Goal: Task Accomplishment & Management: Manage account settings

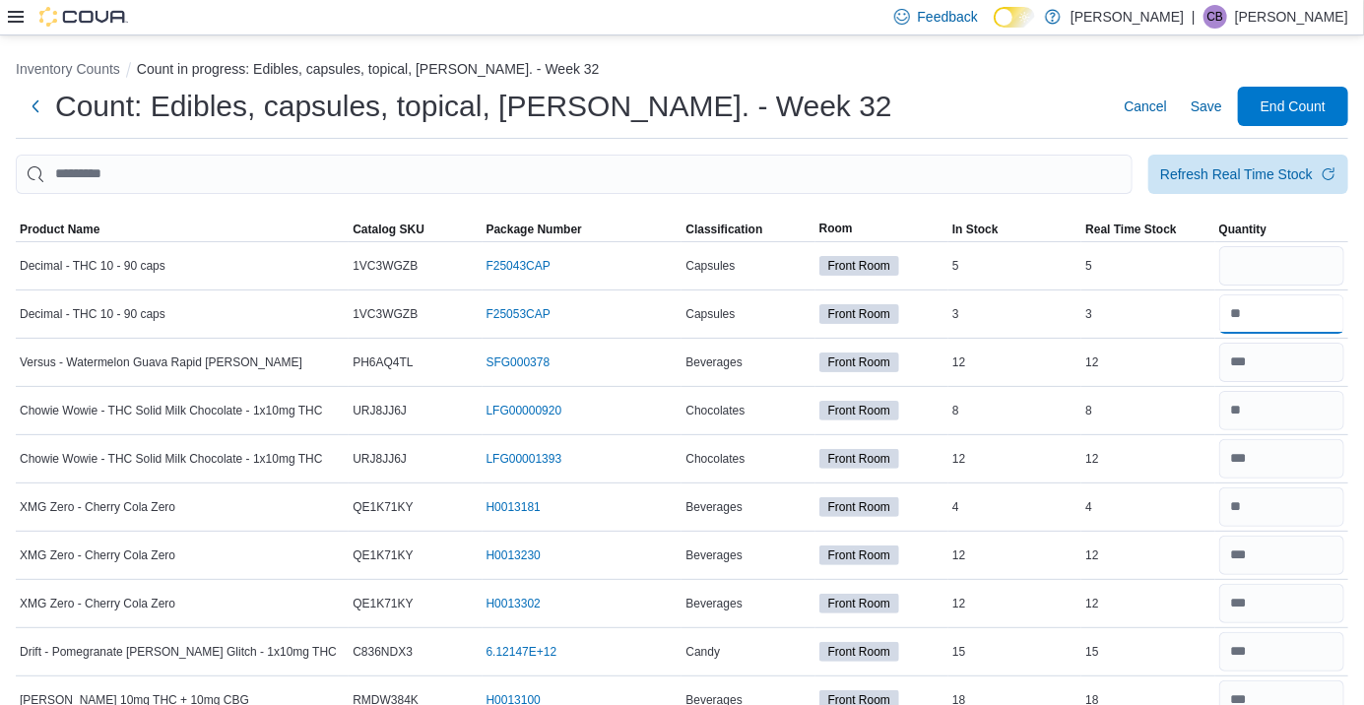
click at [1277, 321] on input "number" at bounding box center [1281, 314] width 125 height 39
type input "*"
click at [1263, 277] on input "number" at bounding box center [1281, 265] width 125 height 39
type input "*"
click at [967, 102] on div "Count: Edibles, capsules, topical, [PERSON_NAME]. - Week 32 Cancel Save End Cou…" at bounding box center [682, 106] width 1333 height 39
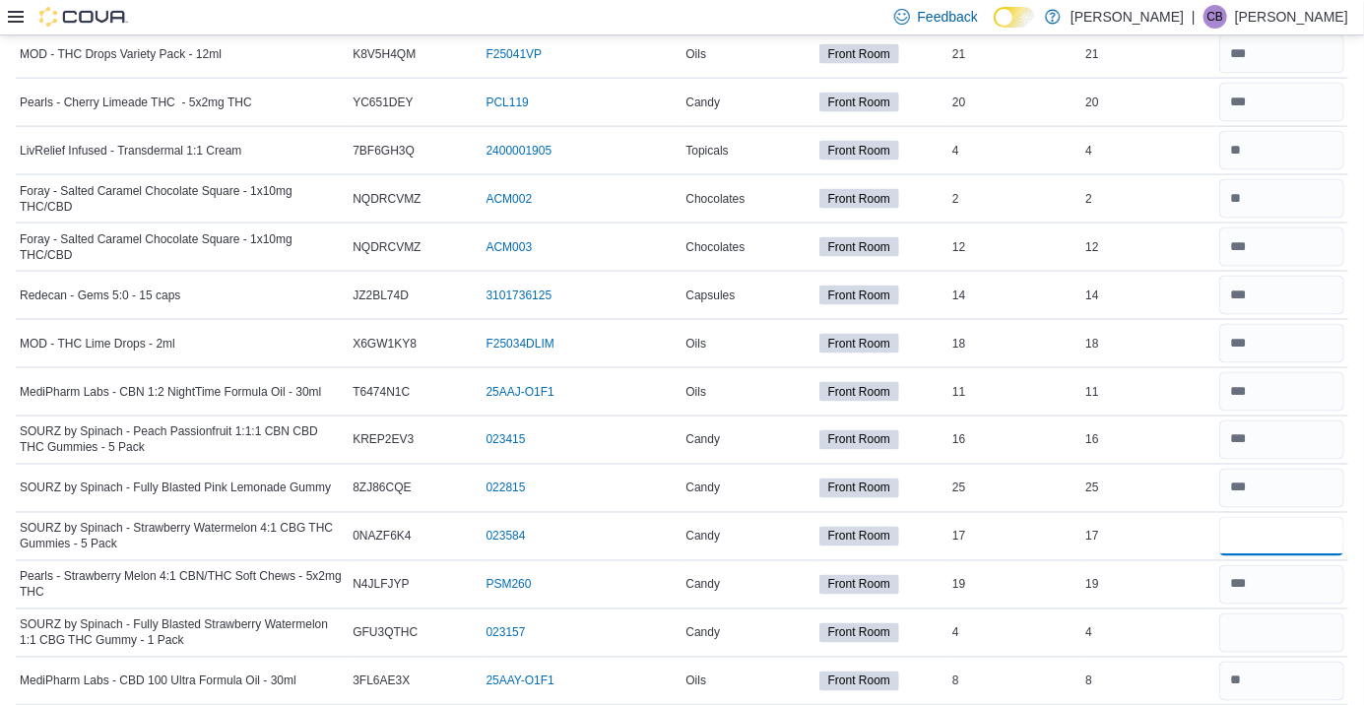
click at [1270, 533] on input "number" at bounding box center [1281, 536] width 125 height 39
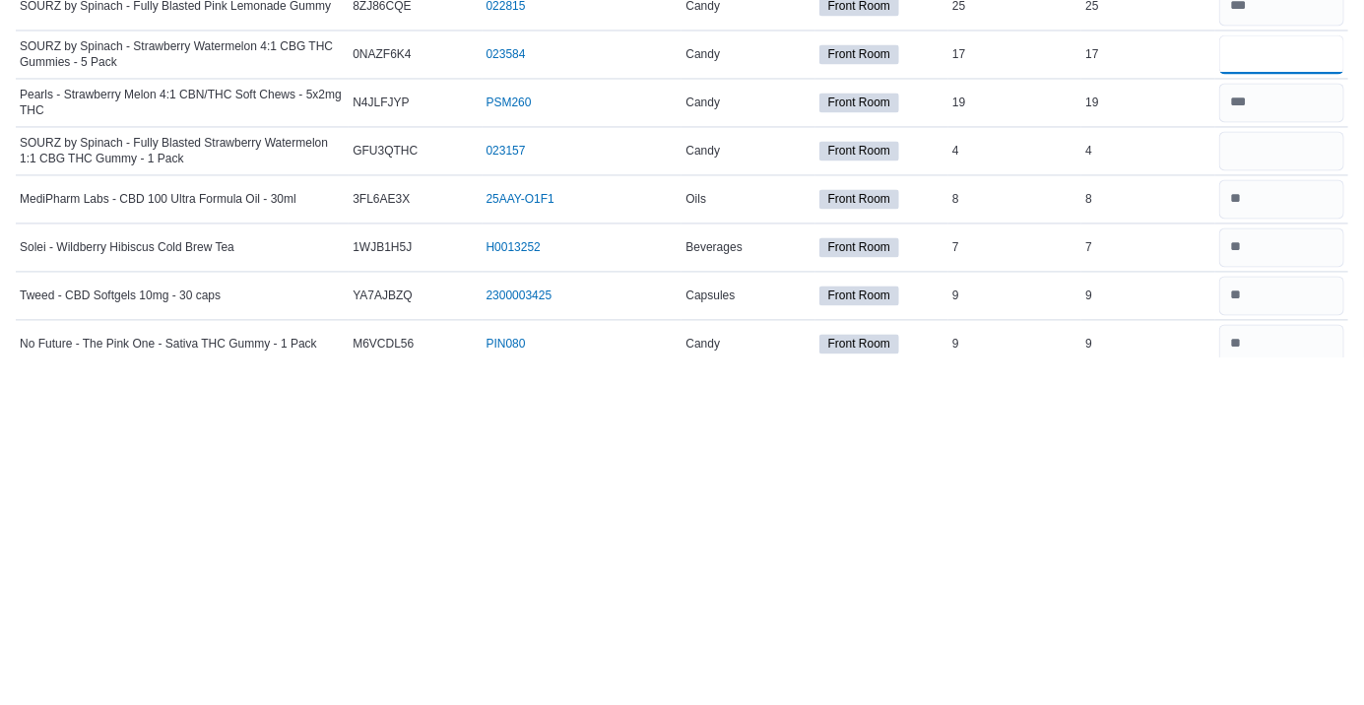
scroll to position [1361, 0]
type input "**"
click at [1272, 506] on input "number" at bounding box center [1281, 497] width 125 height 39
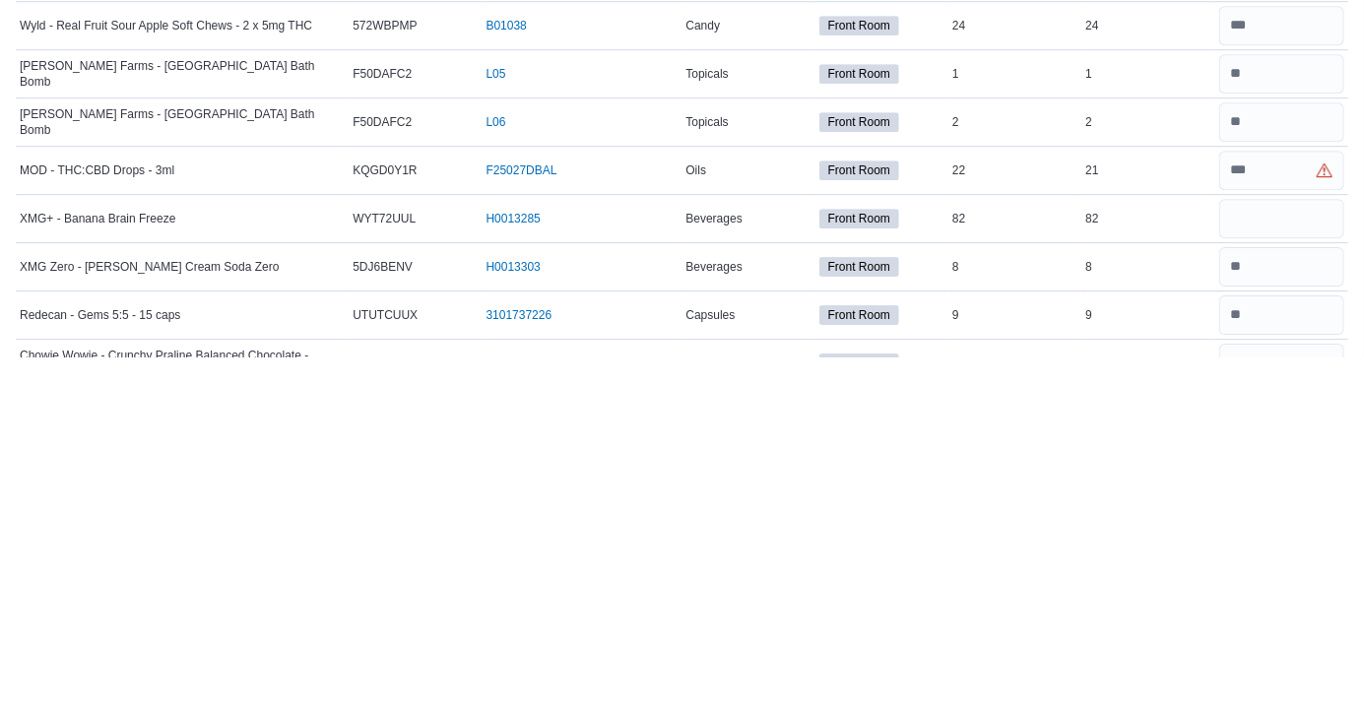
scroll to position [2310, 0]
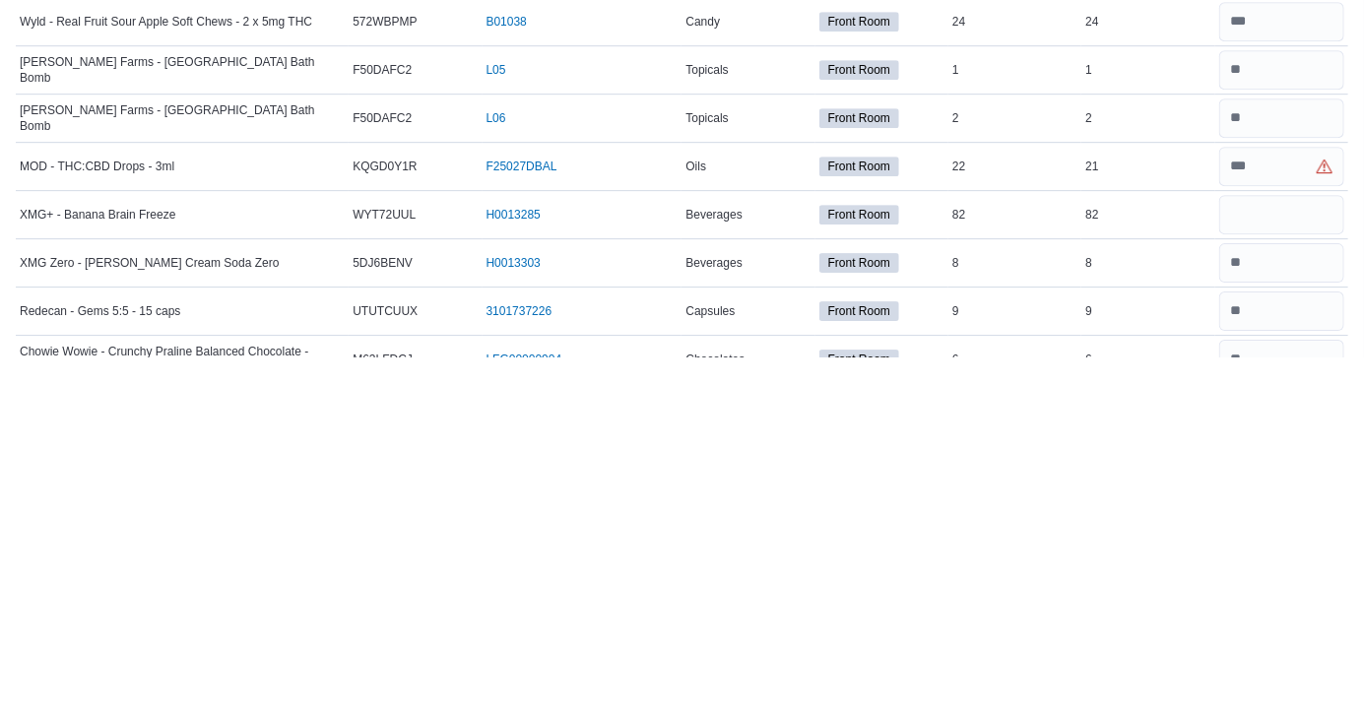
type input "*"
click at [1286, 520] on input "number" at bounding box center [1281, 513] width 125 height 39
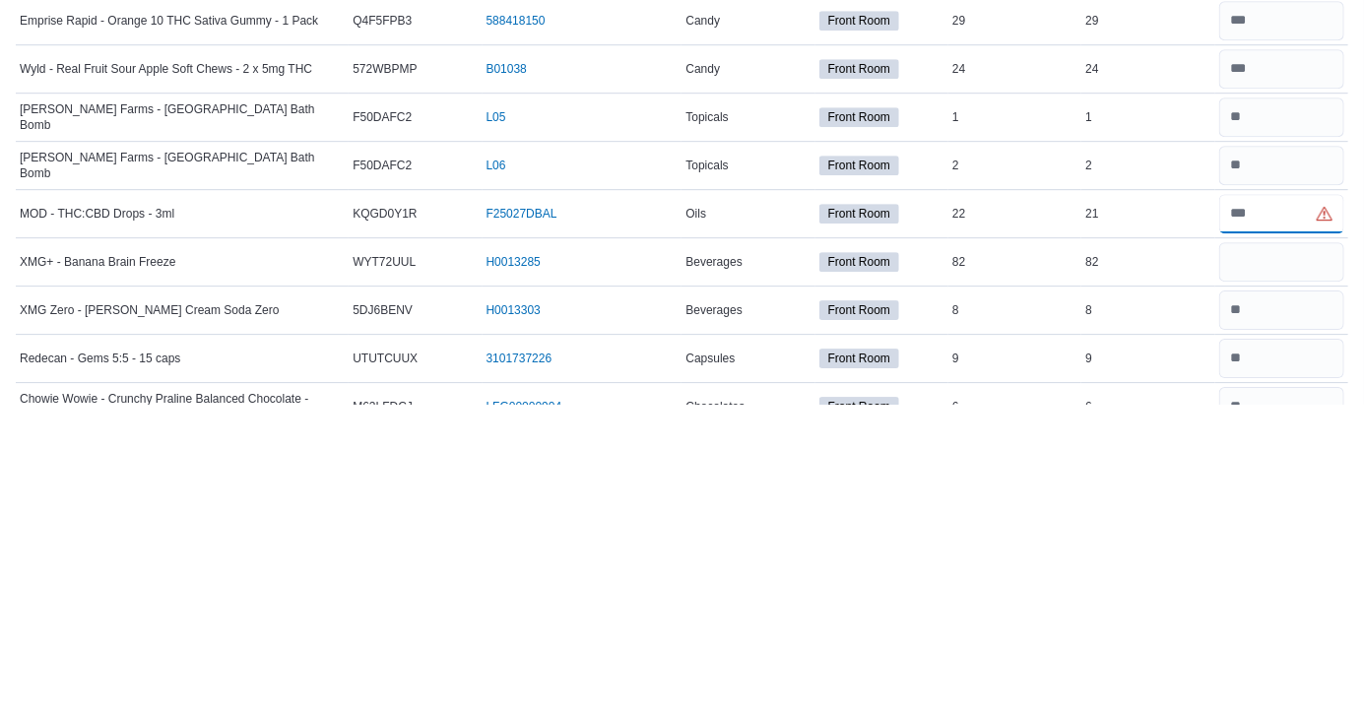
type input "**"
click at [1249, 577] on input "number" at bounding box center [1281, 562] width 125 height 39
click at [1297, 512] on input "number" at bounding box center [1281, 513] width 125 height 39
type input "**"
click at [1265, 563] on input "number" at bounding box center [1281, 562] width 125 height 39
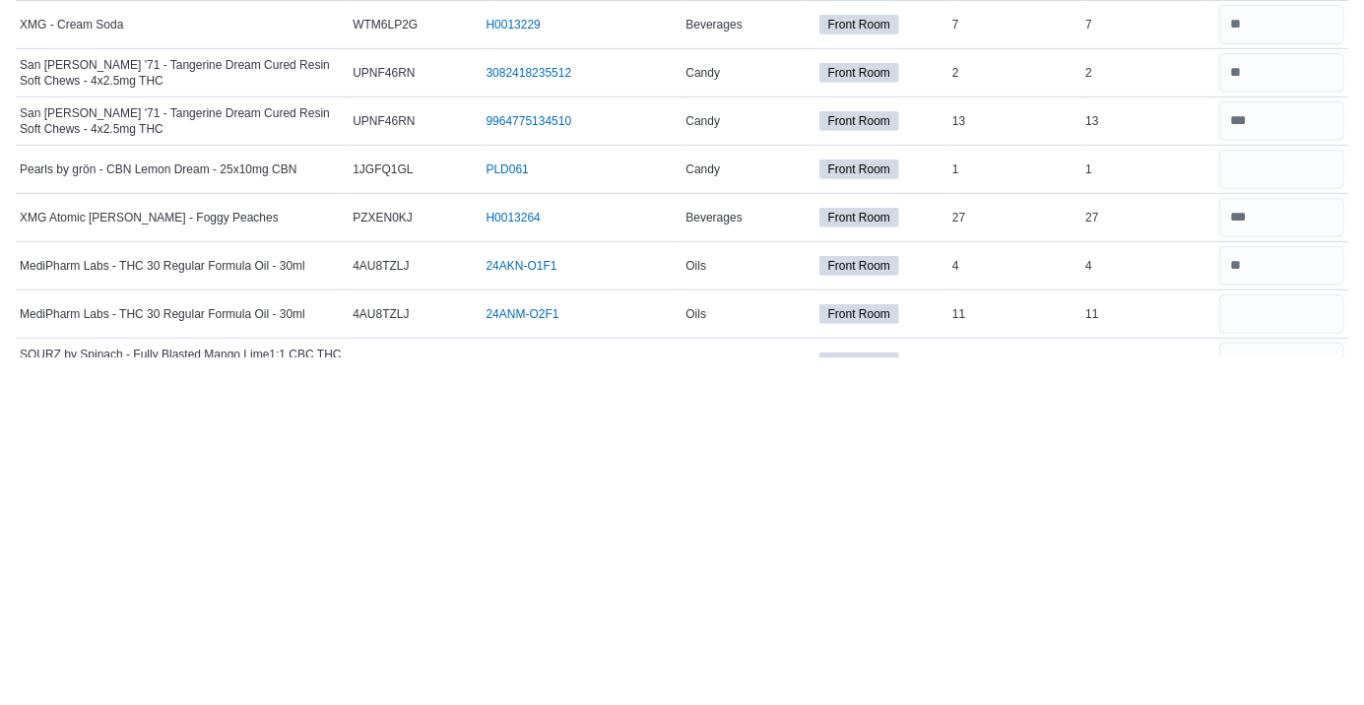
scroll to position [3321, 0]
type input "**"
click at [1267, 517] on input "number" at bounding box center [1281, 515] width 125 height 39
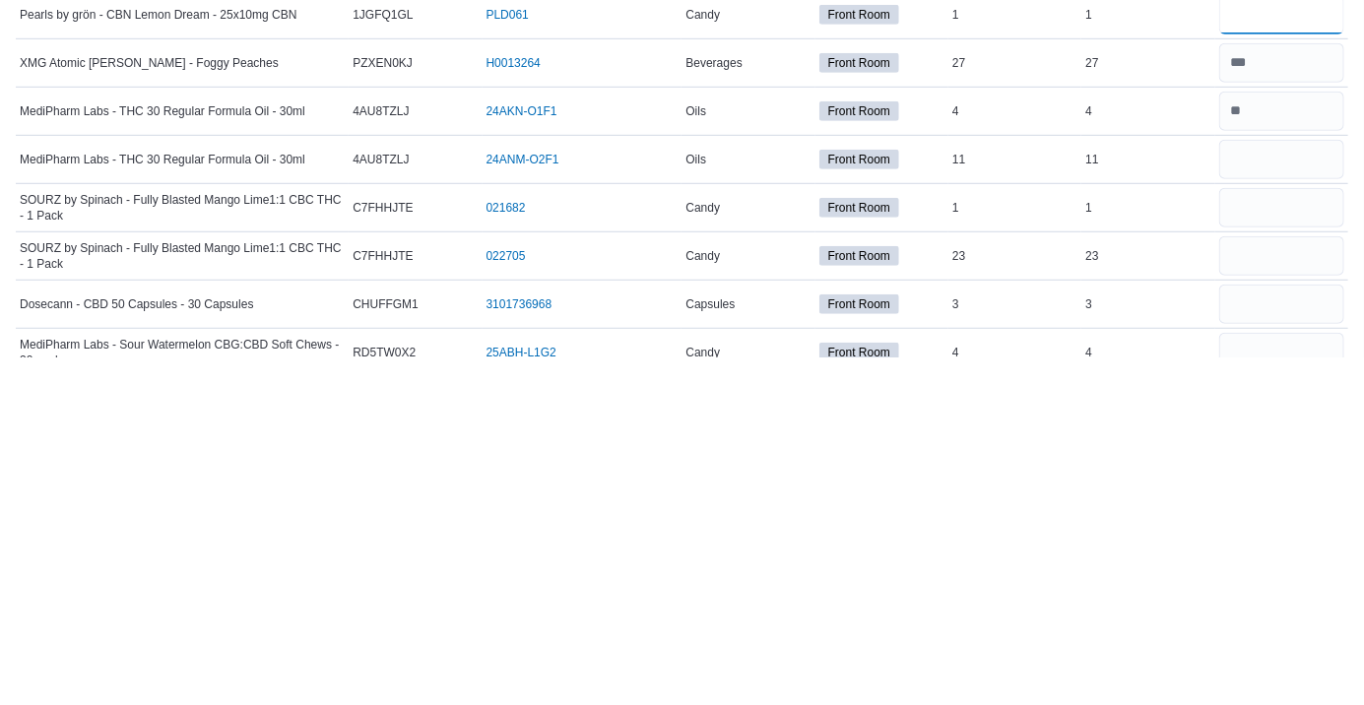
scroll to position [3475, 0]
type input "*"
click at [1256, 501] on input "number" at bounding box center [1281, 507] width 125 height 39
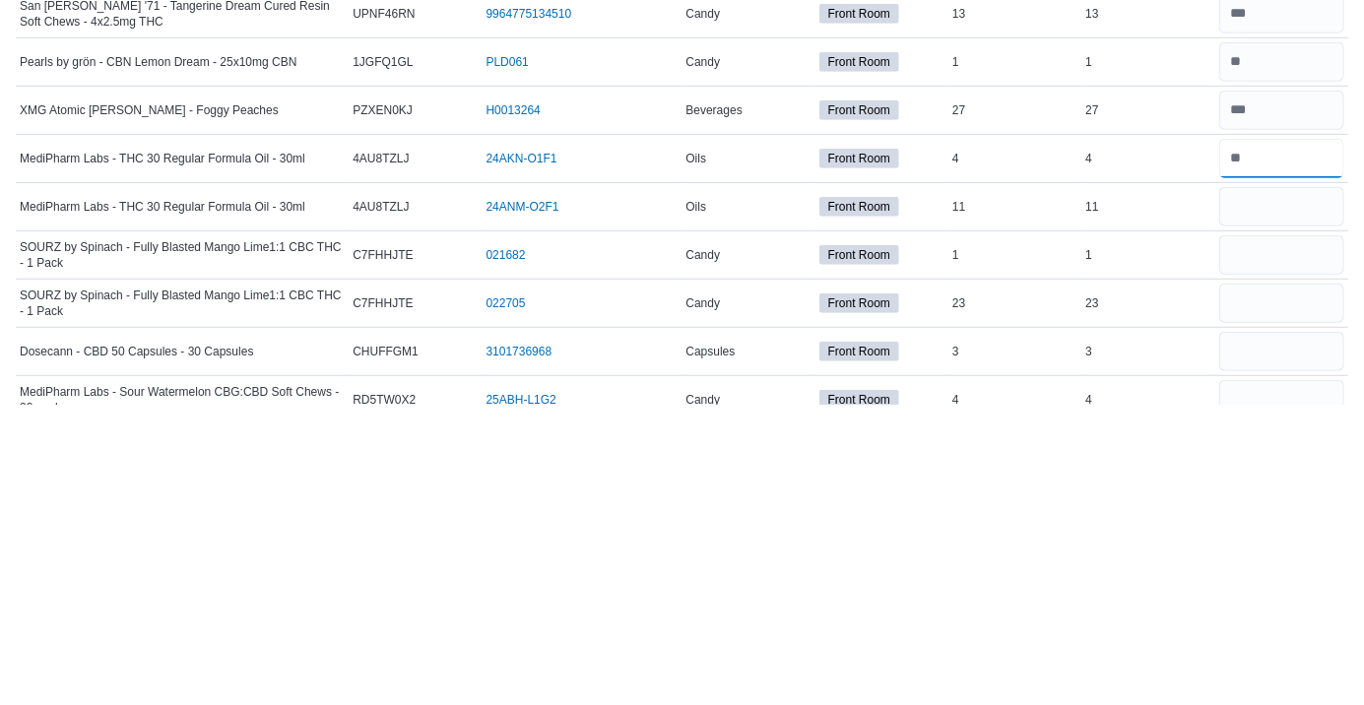
click at [1281, 457] on input "number" at bounding box center [1281, 458] width 125 height 39
type input "*"
click at [1273, 504] on input "number" at bounding box center [1281, 507] width 125 height 39
type input "**"
click at [1281, 552] on input "number" at bounding box center [1281, 555] width 125 height 39
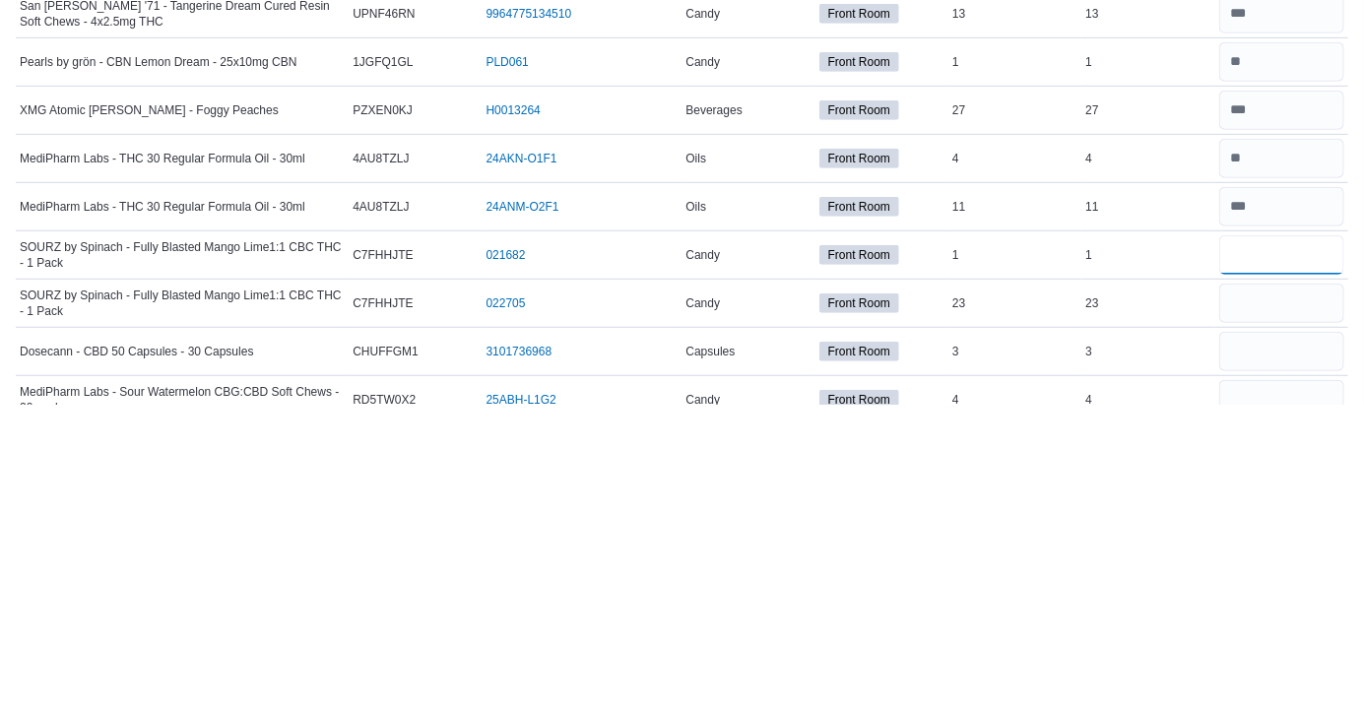
type input "*"
type input "**"
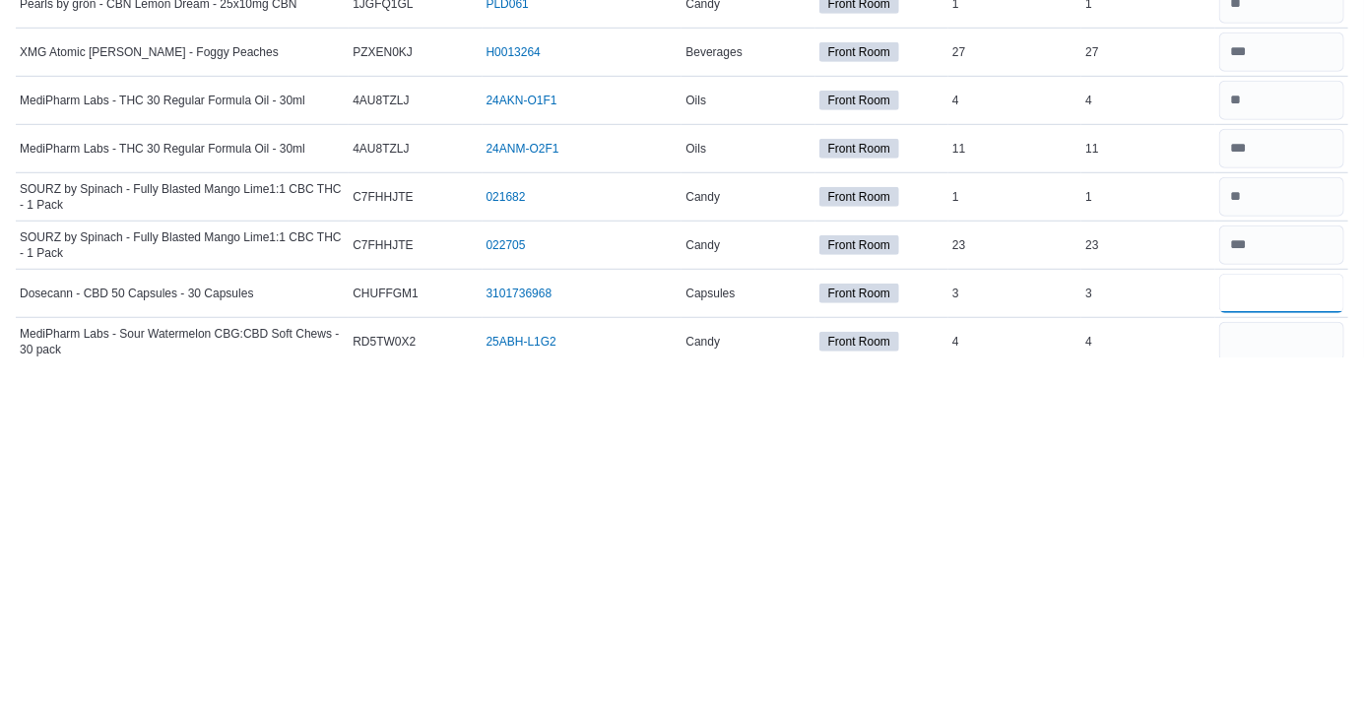
scroll to position [3600, 0]
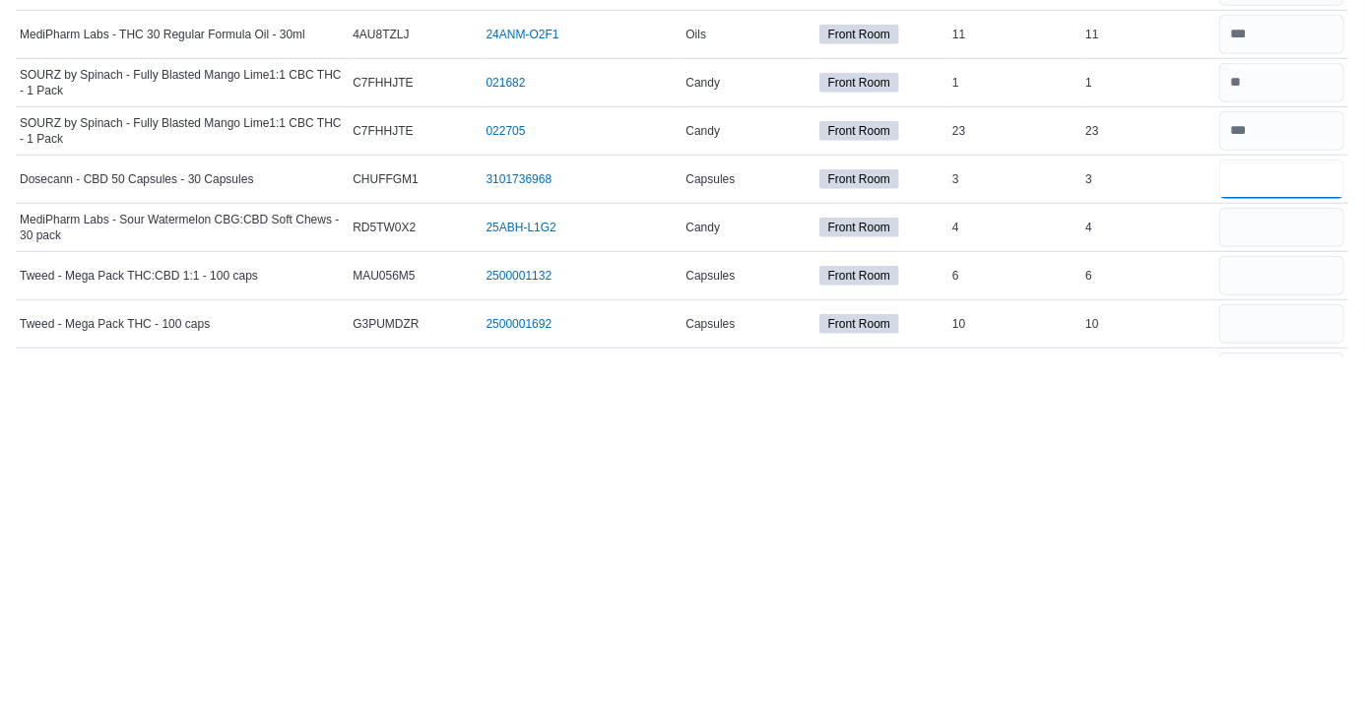
type input "*"
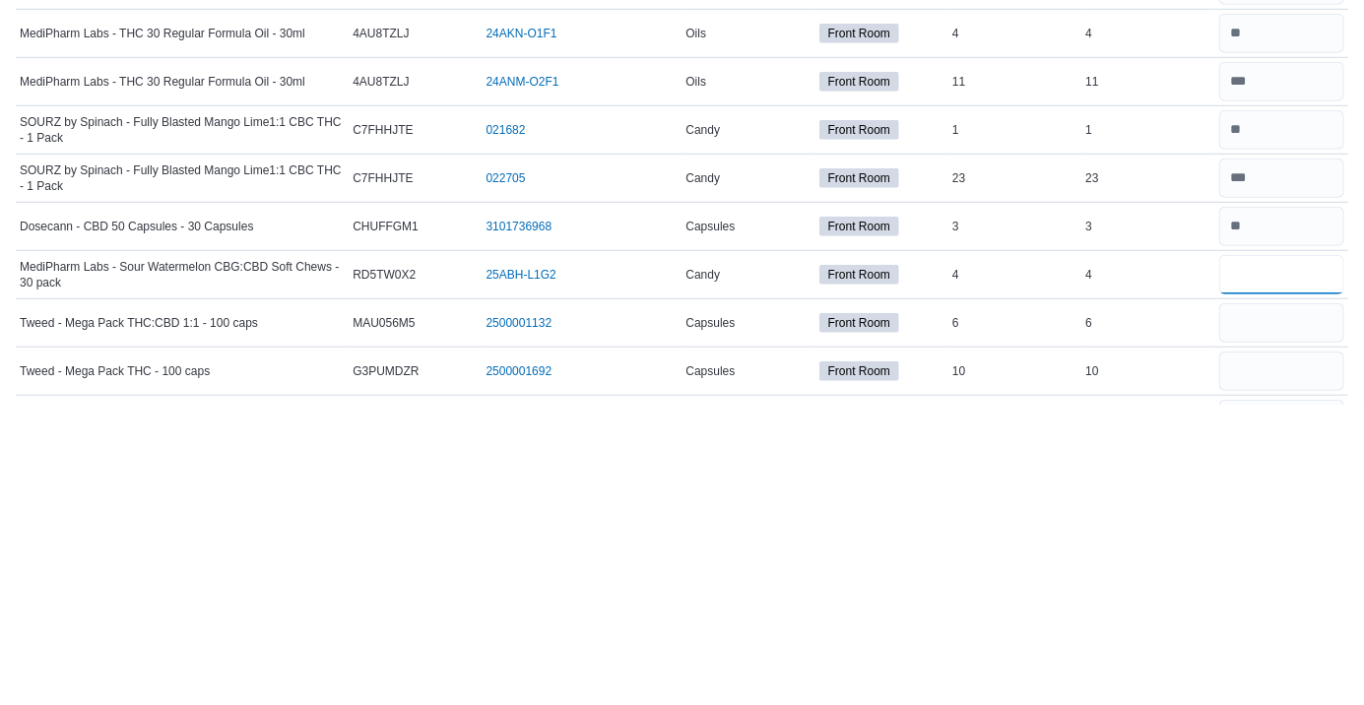
type input "*"
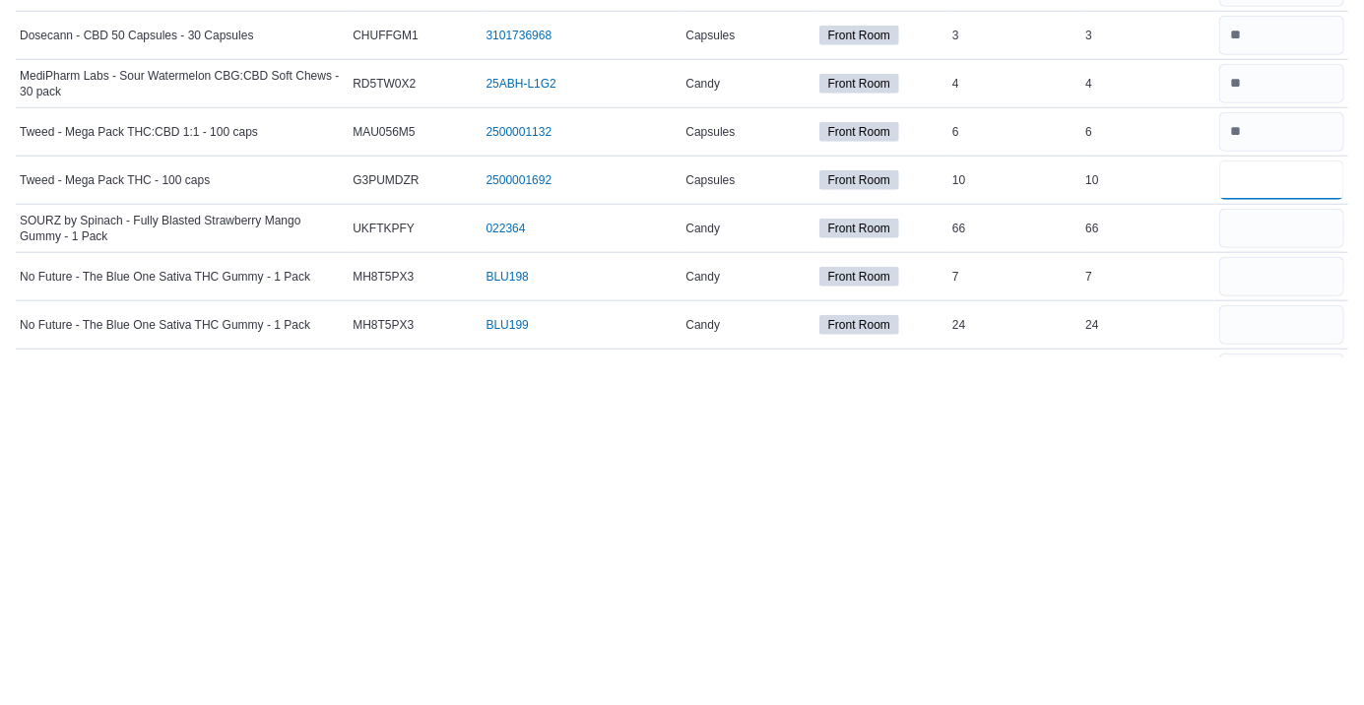
type input "*"
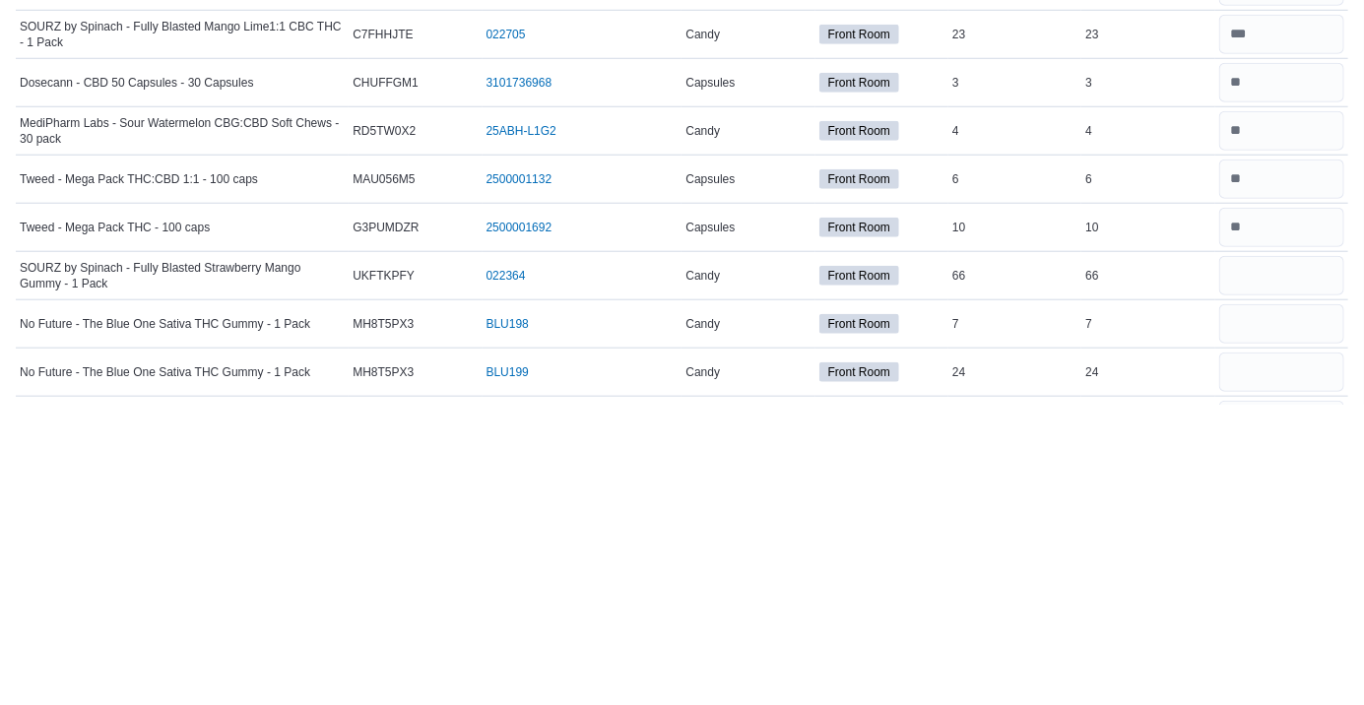
click at [998, 469] on div "6" at bounding box center [1015, 480] width 133 height 24
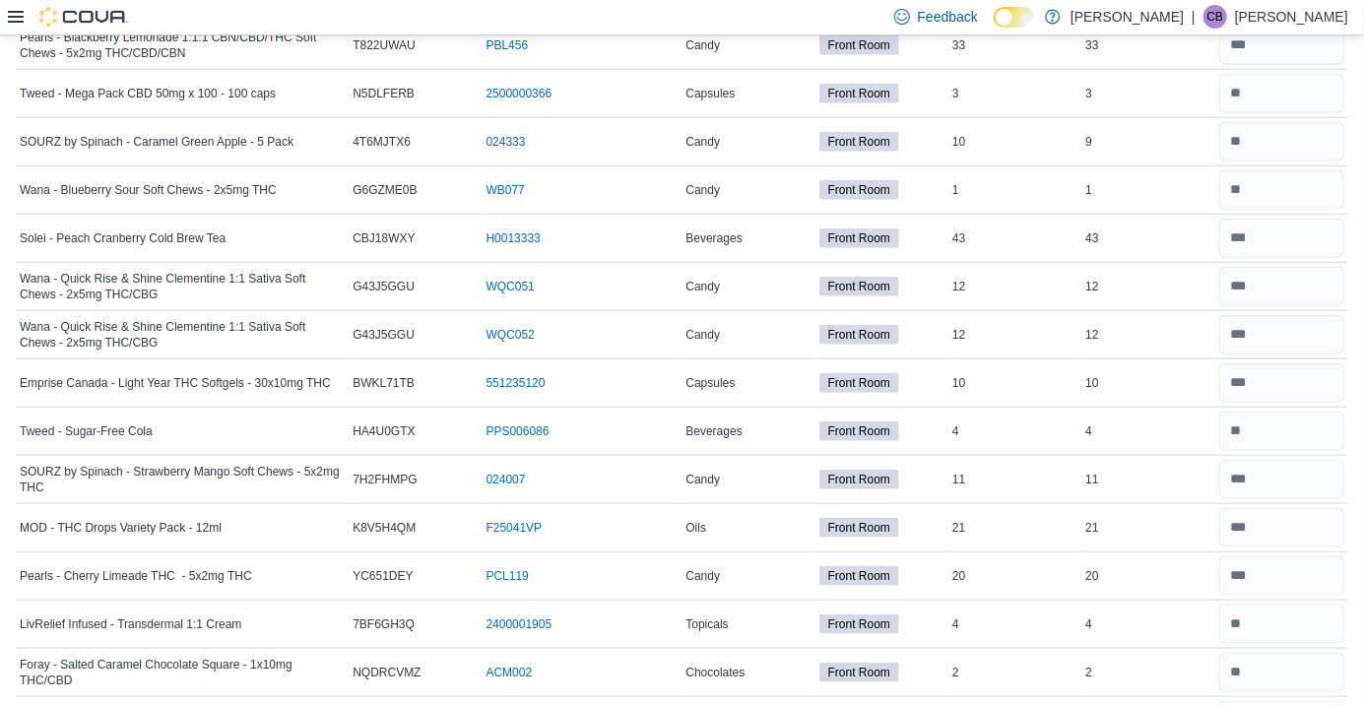
scroll to position [0, 0]
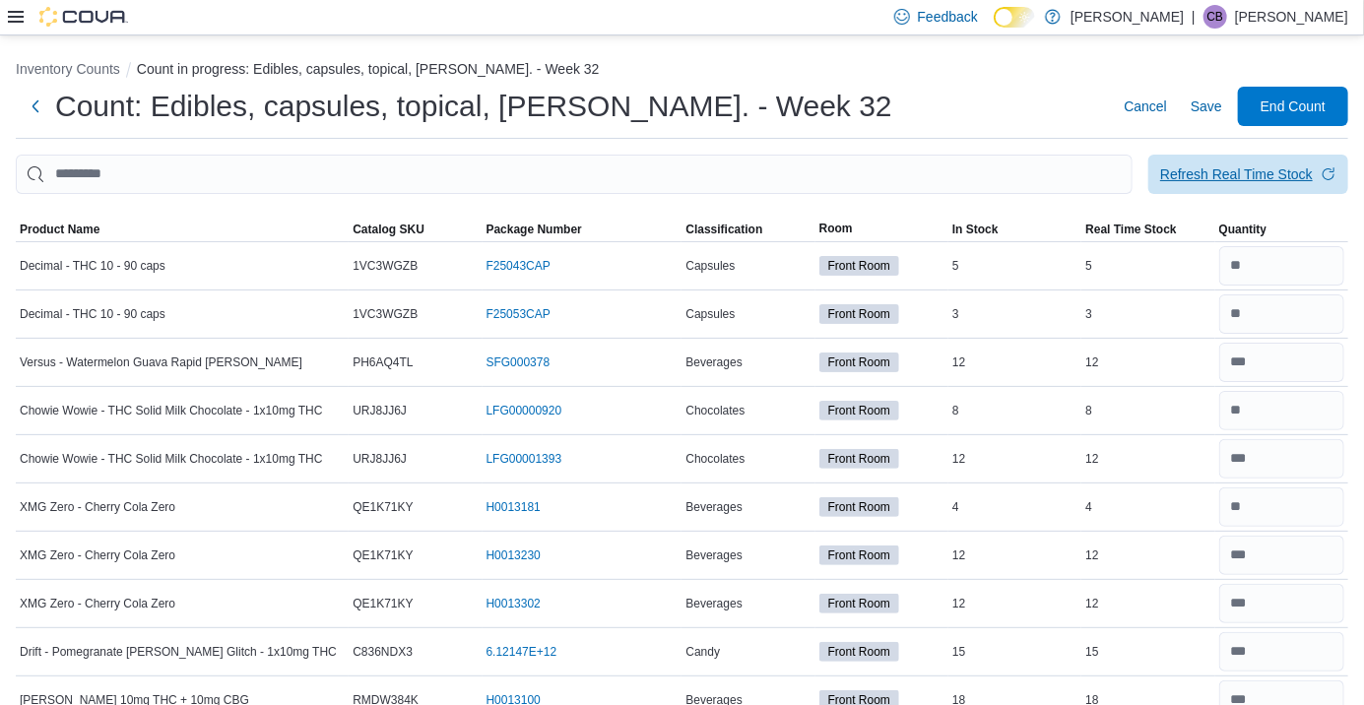
click at [1228, 184] on div "Refresh Real Time Stock" at bounding box center [1236, 174] width 153 height 20
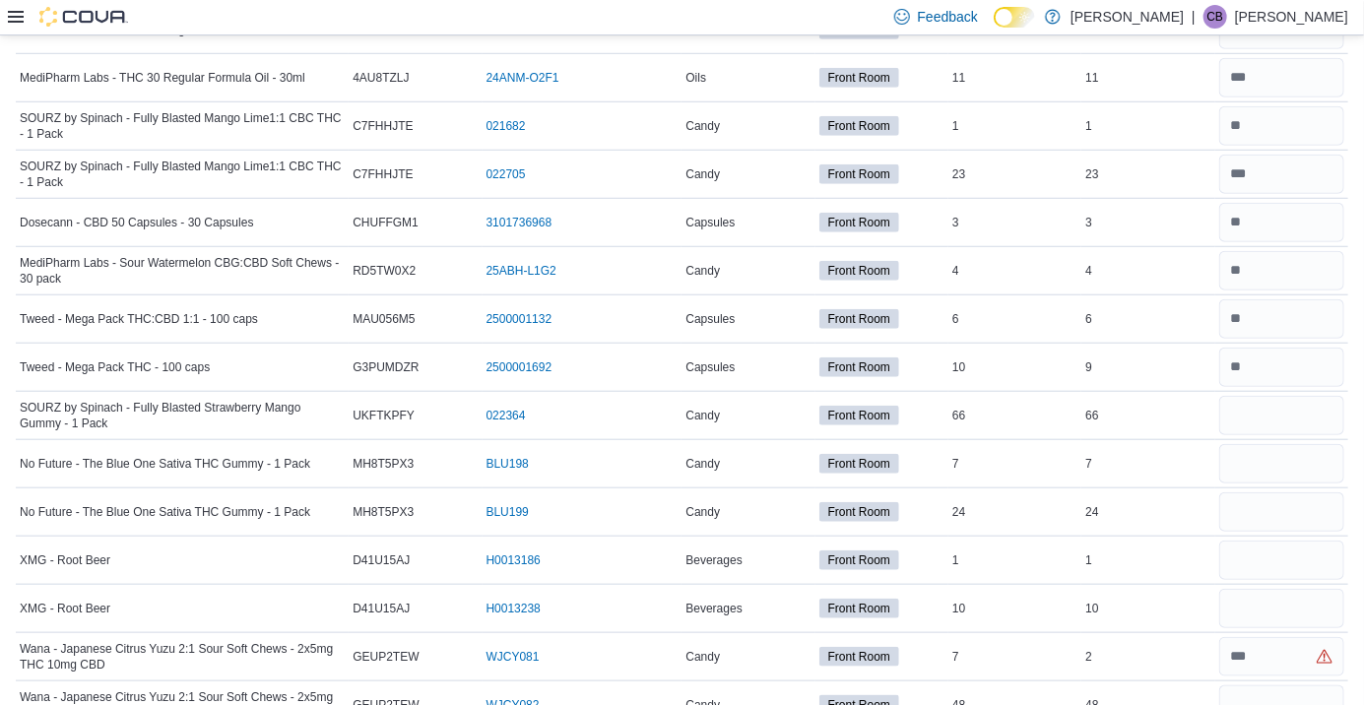
scroll to position [3891, 0]
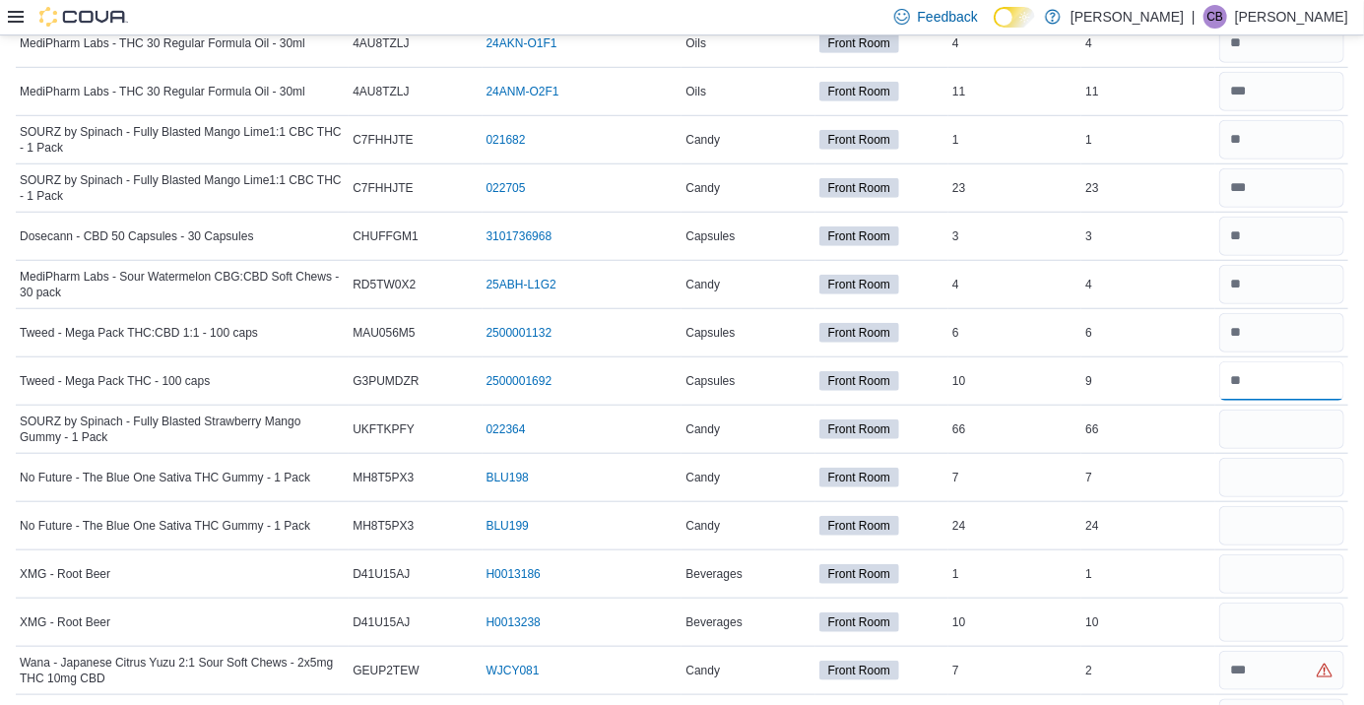
click at [1280, 387] on input "number" at bounding box center [1281, 381] width 125 height 39
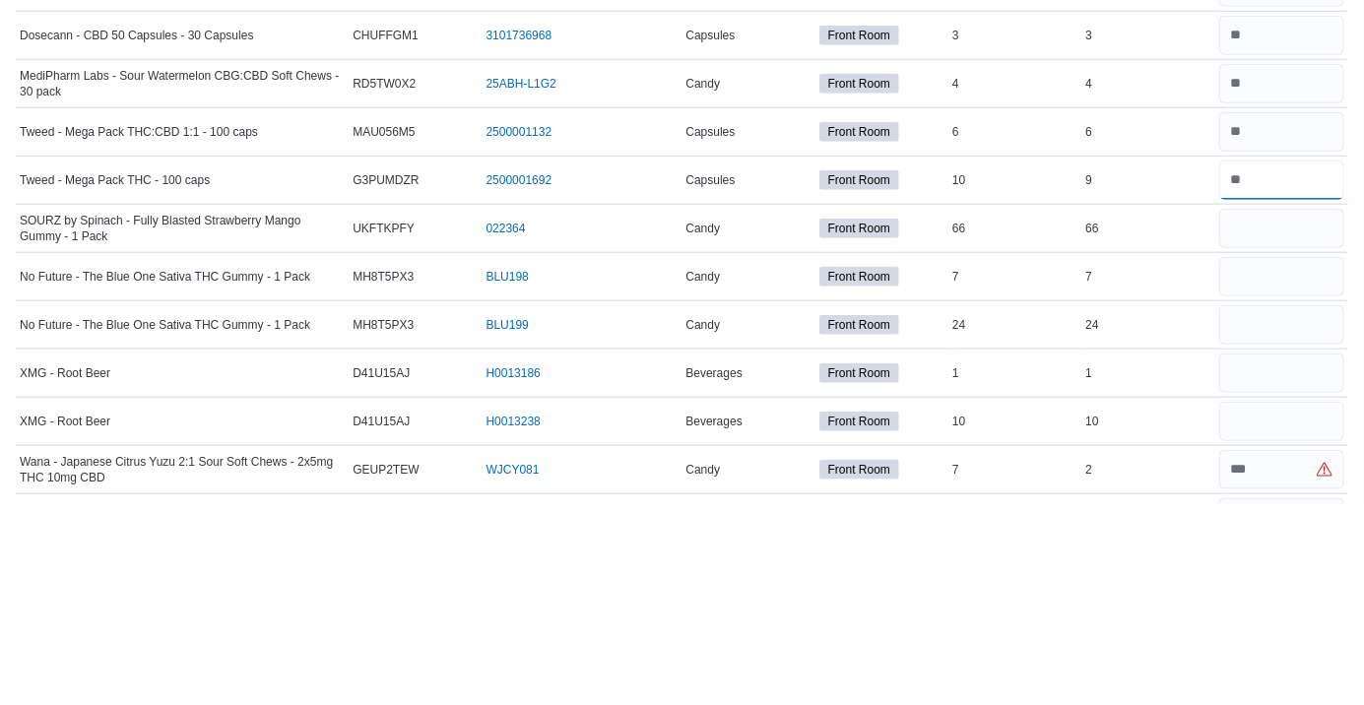
type input "*"
click at [1267, 428] on input "number" at bounding box center [1281, 429] width 125 height 39
